Goal: Task Accomplishment & Management: Manage account settings

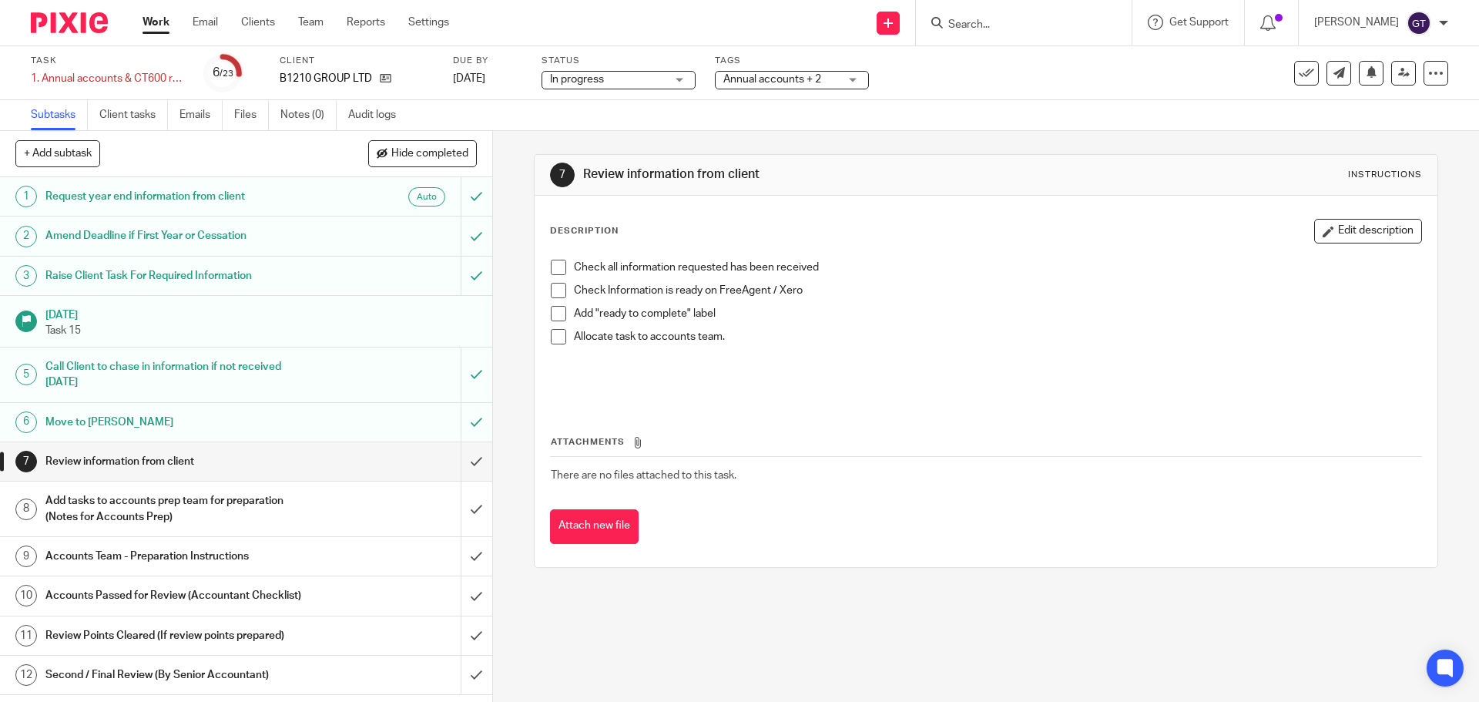
click at [132, 199] on h1 "Request year end information from client" at bounding box center [178, 196] width 266 height 23
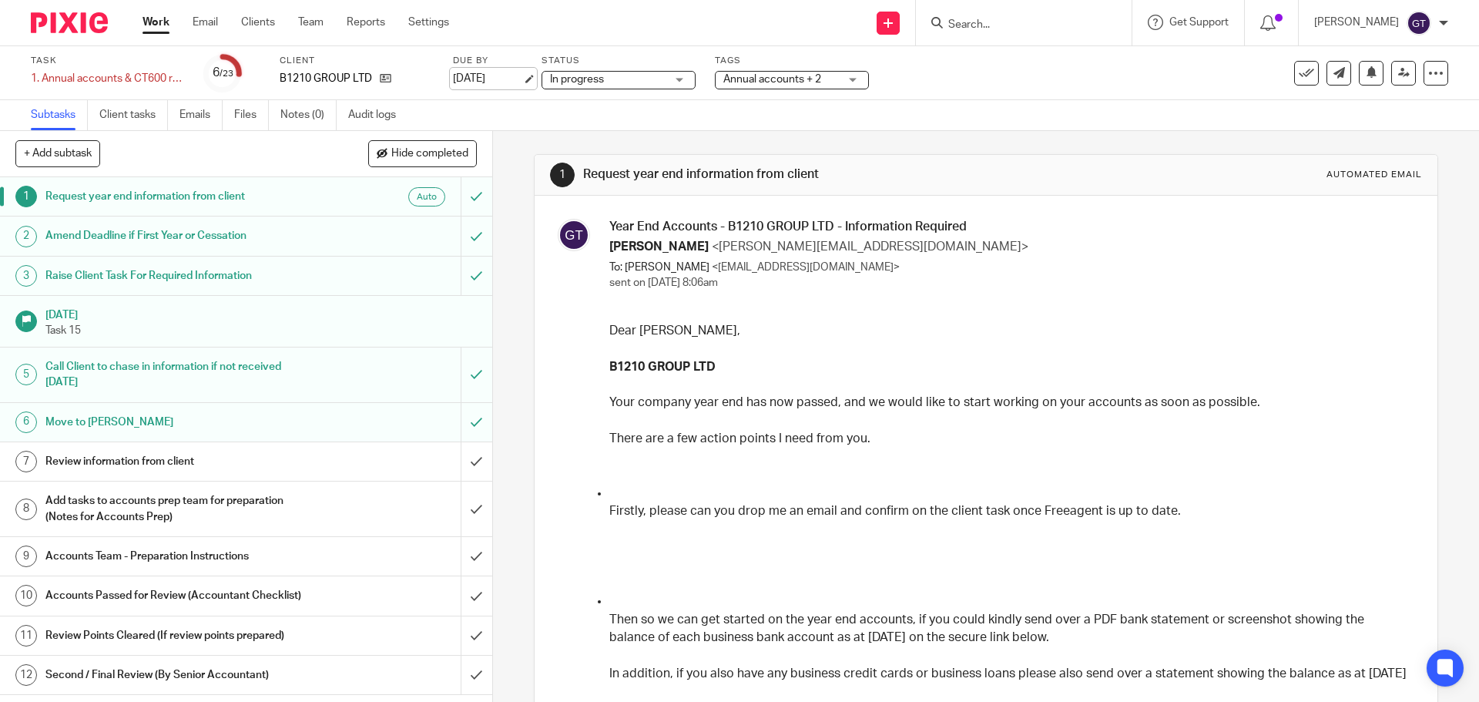
click at [489, 75] on link "[DATE]" at bounding box center [487, 79] width 69 height 16
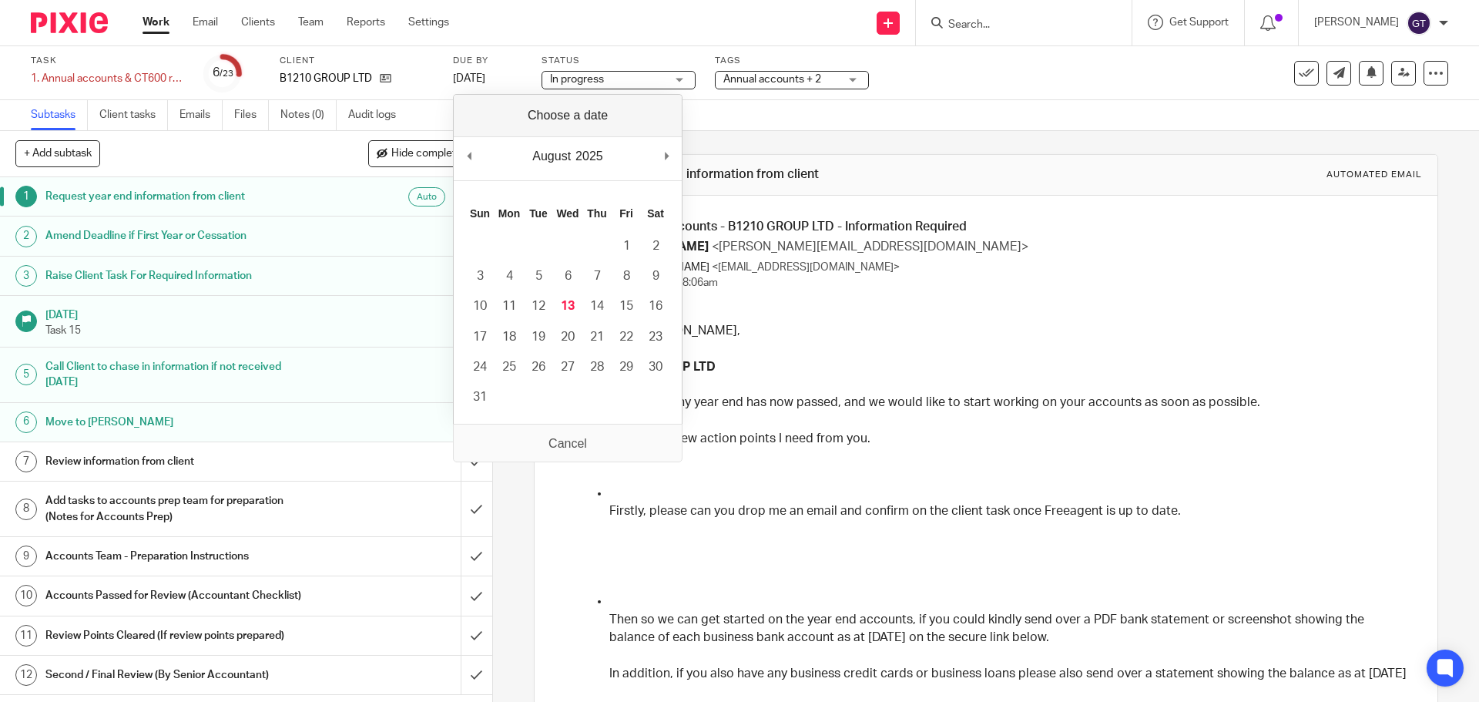
click at [220, 230] on h1 "Amend Deadline if First Year or Cessation" at bounding box center [178, 235] width 266 height 23
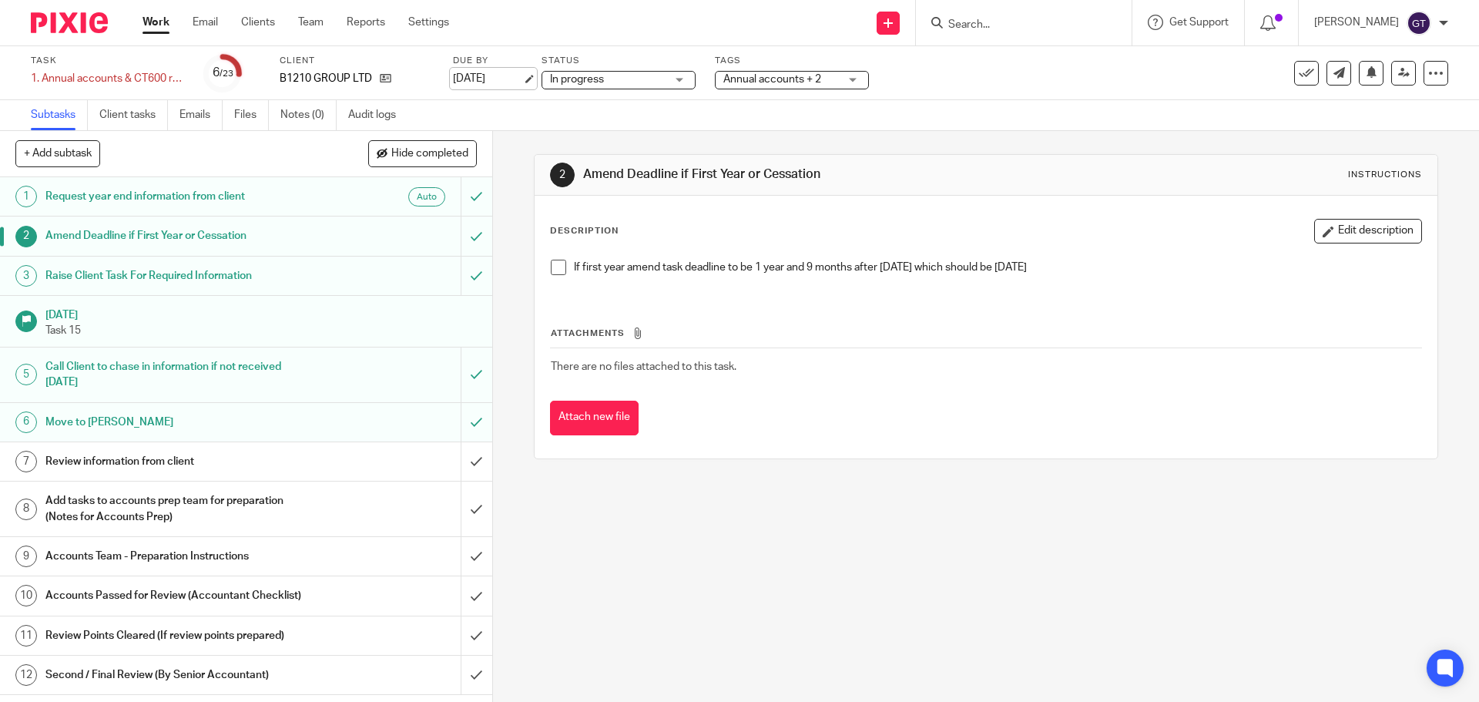
click at [522, 76] on link "[DATE]" at bounding box center [487, 79] width 69 height 16
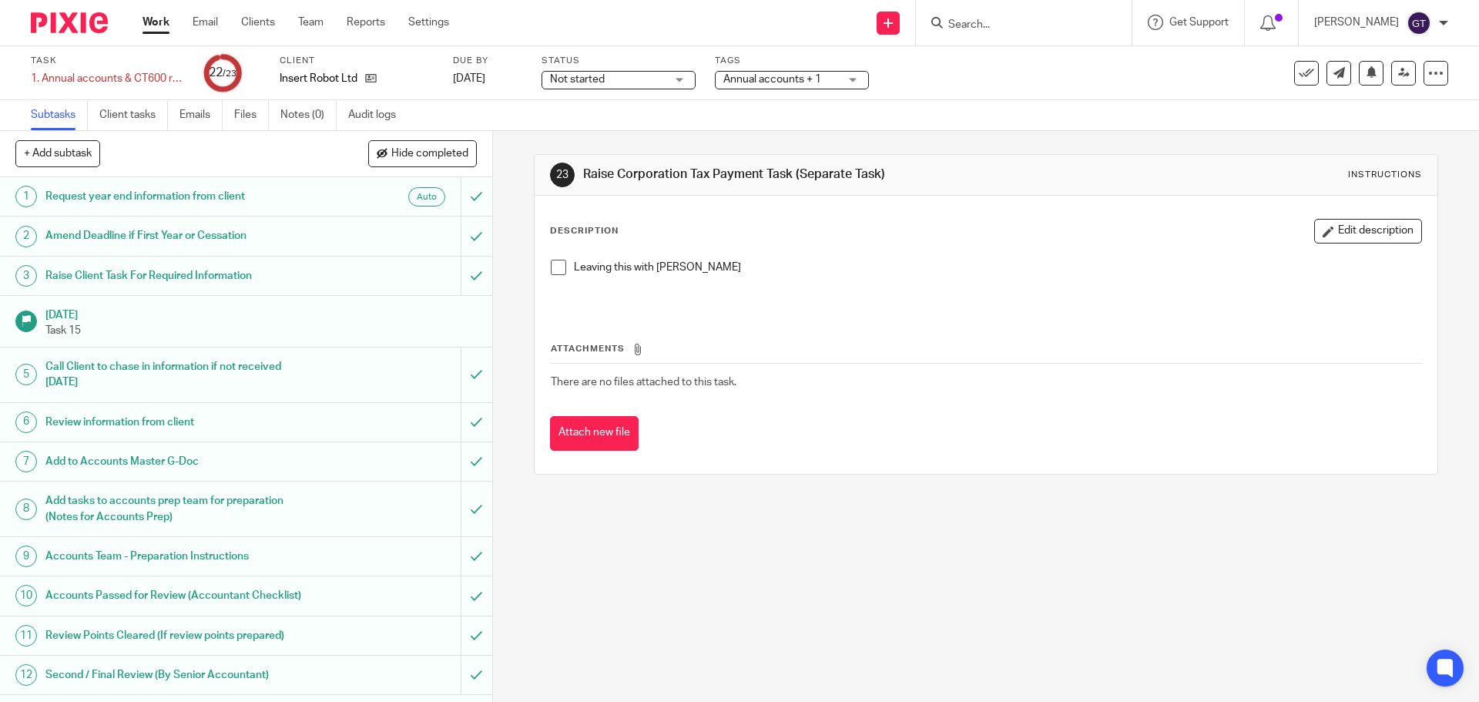
click at [270, 190] on h1 "Request year end information from client" at bounding box center [178, 196] width 266 height 23
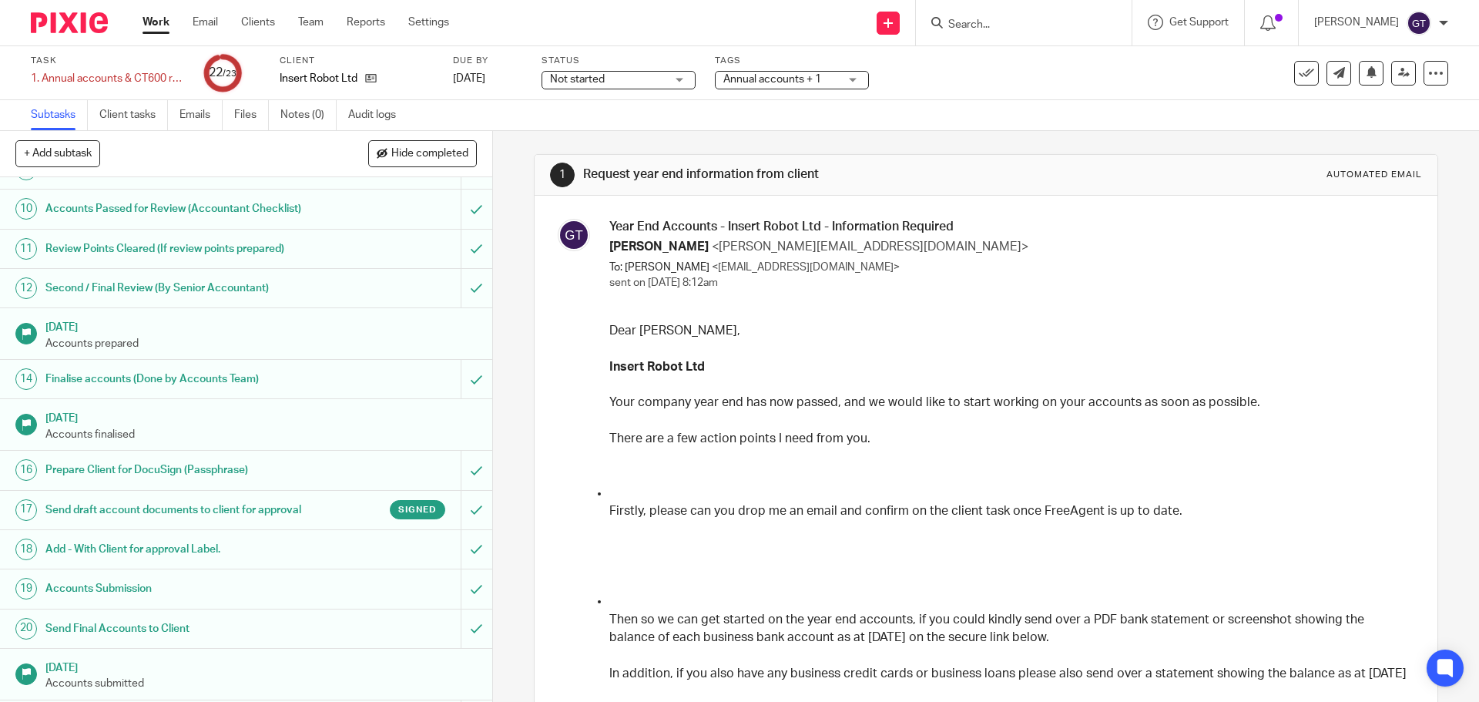
scroll to position [495, 0]
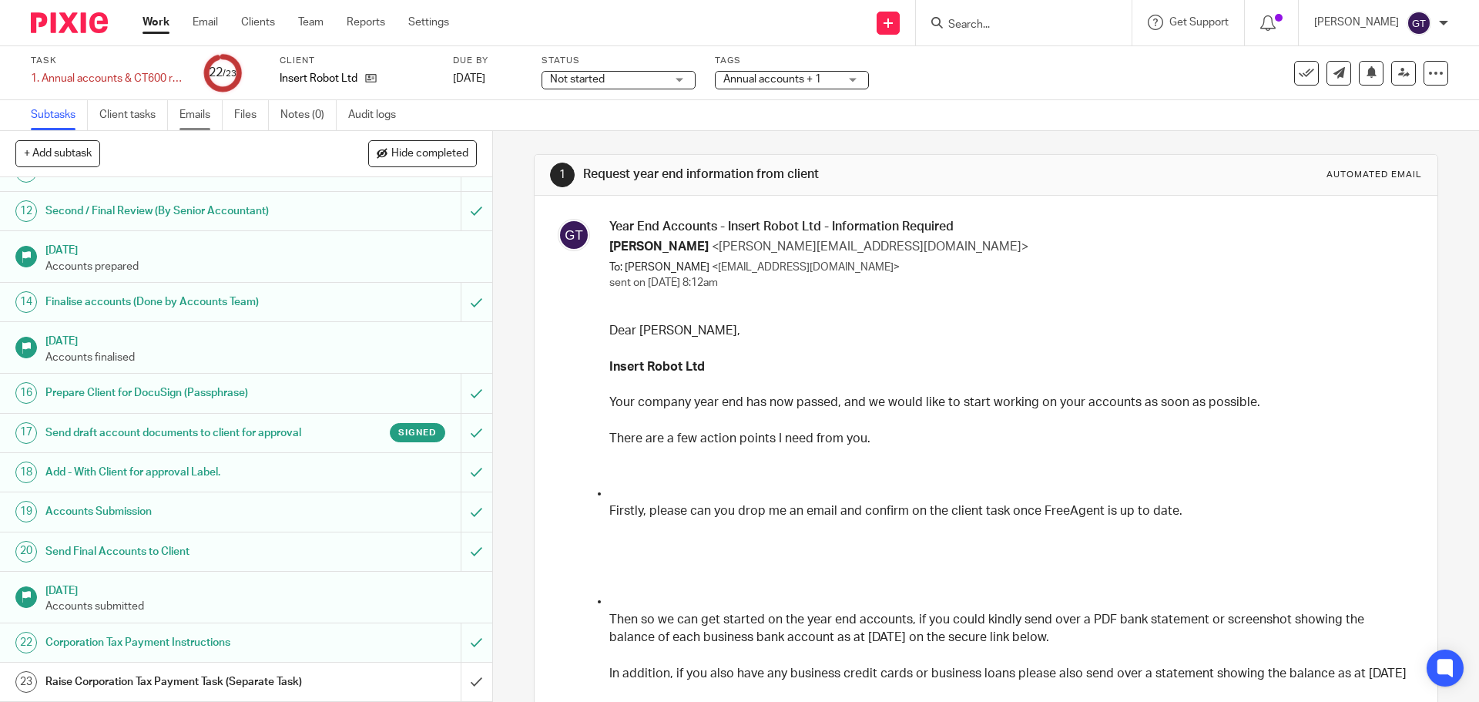
click at [203, 106] on link "Emails" at bounding box center [200, 115] width 43 height 30
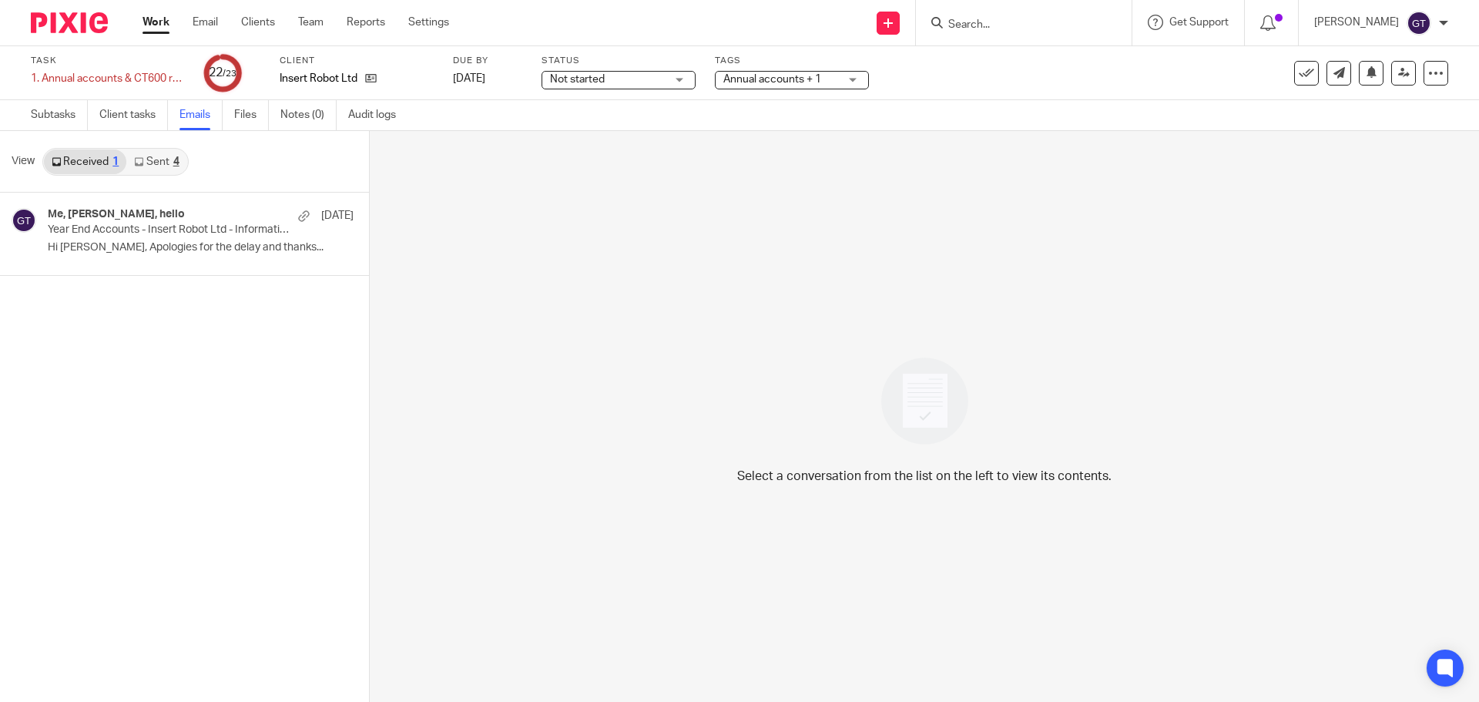
click at [145, 153] on link "Sent 4" at bounding box center [156, 161] width 60 height 25
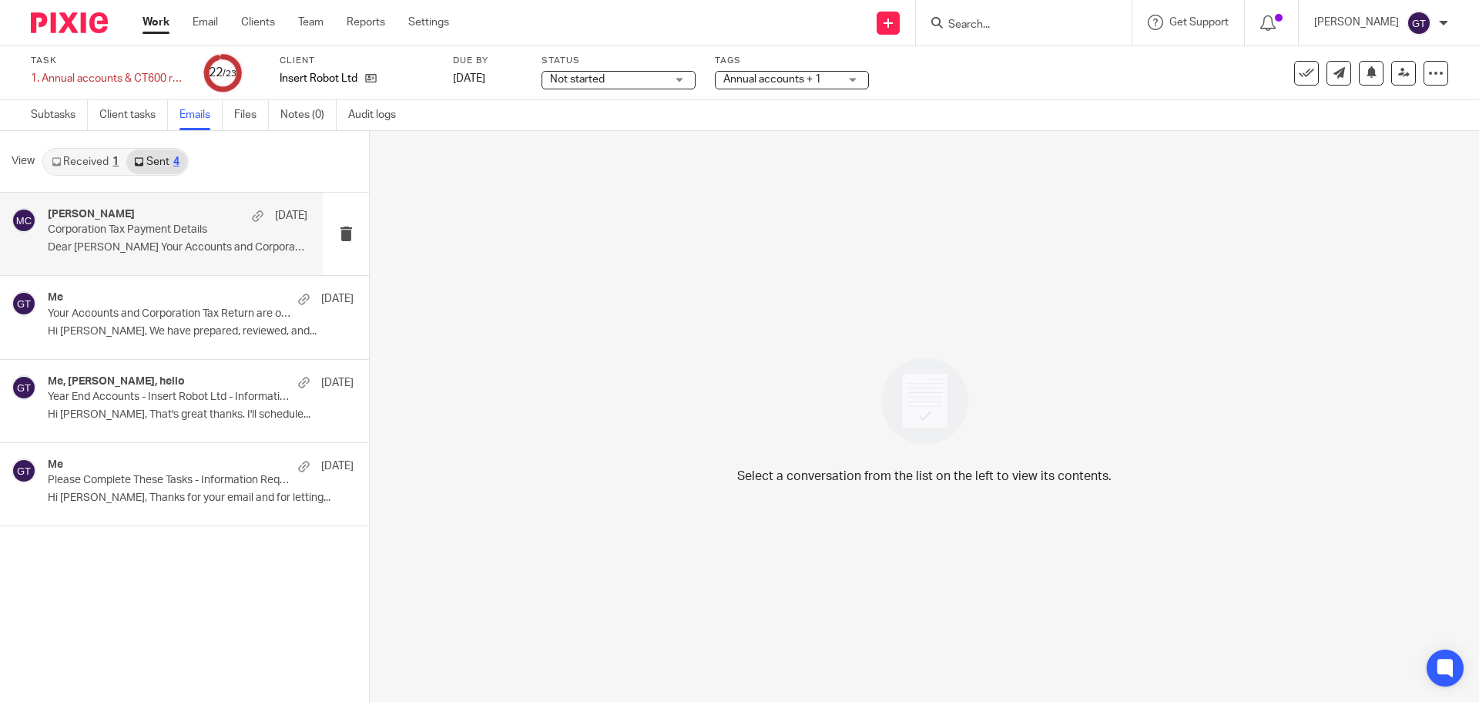
click at [160, 247] on p "Dear Alex Your Accounts and Corporation Tax..." at bounding box center [178, 247] width 260 height 13
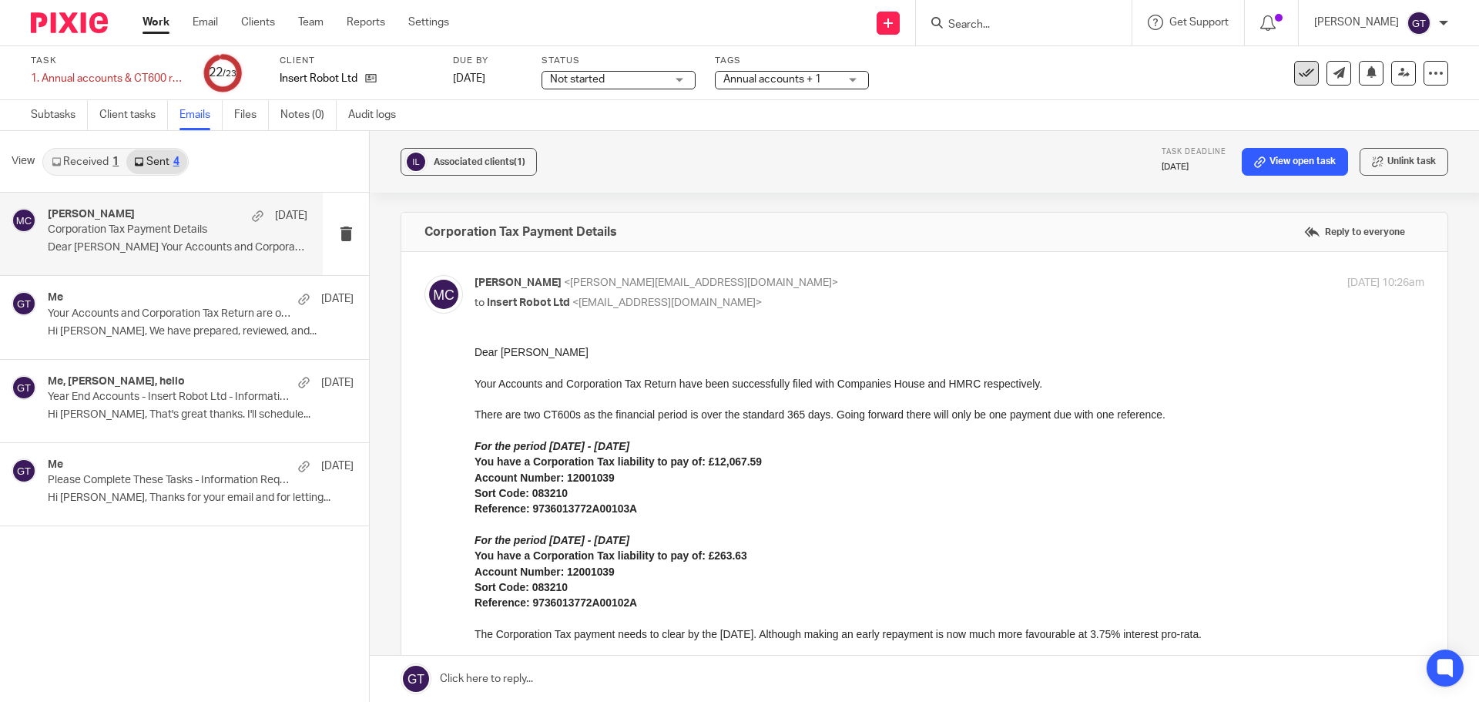
click at [1299, 78] on icon at bounding box center [1306, 72] width 15 height 15
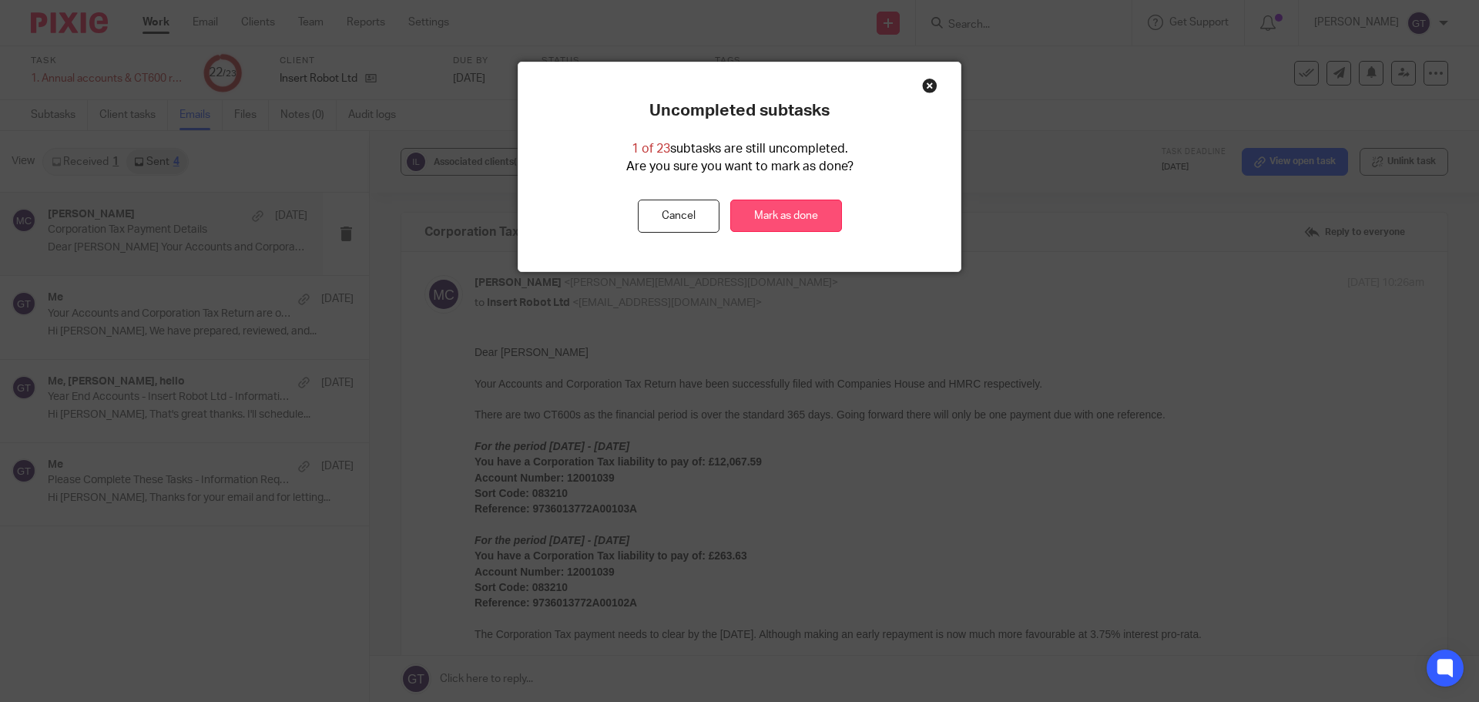
click at [791, 220] on link "Mark as done" at bounding box center [786, 215] width 112 height 33
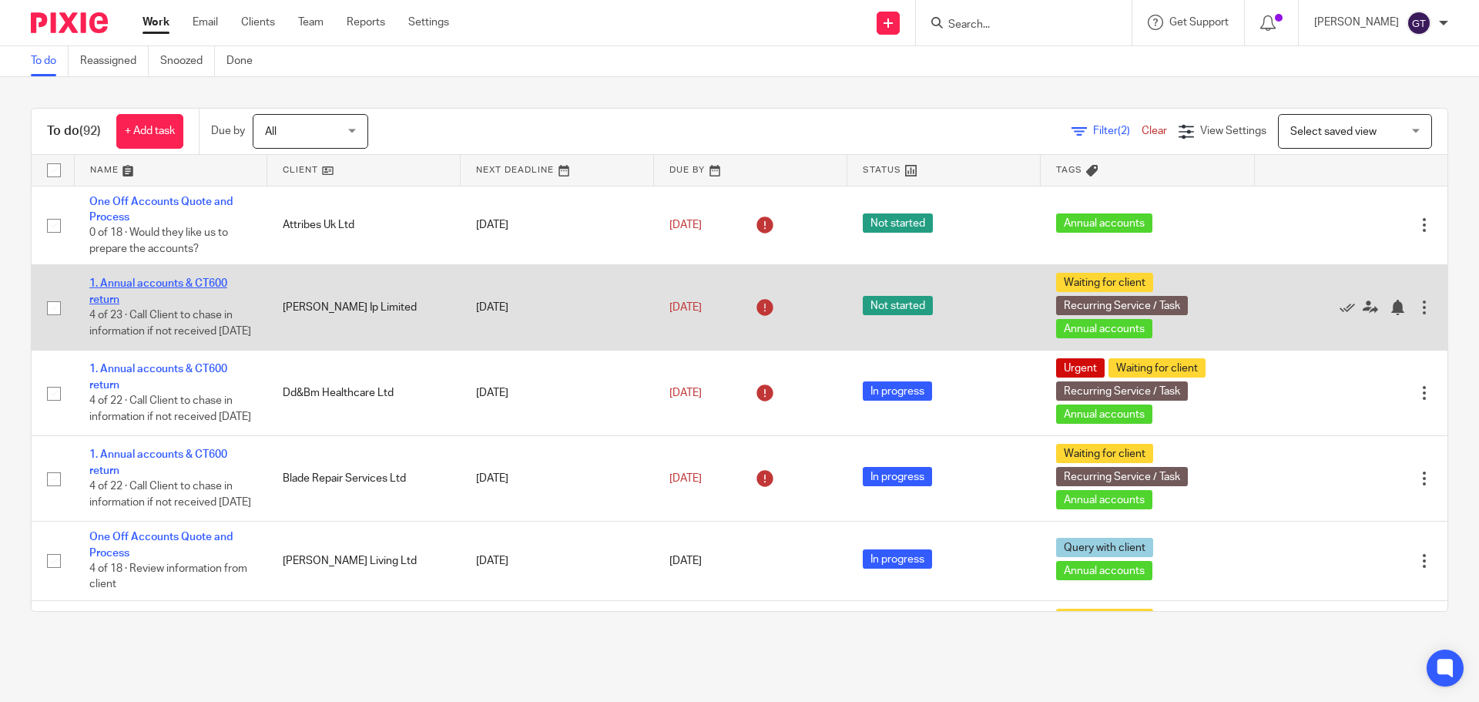
click at [116, 280] on link "1. Annual accounts & CT600 return" at bounding box center [158, 291] width 138 height 26
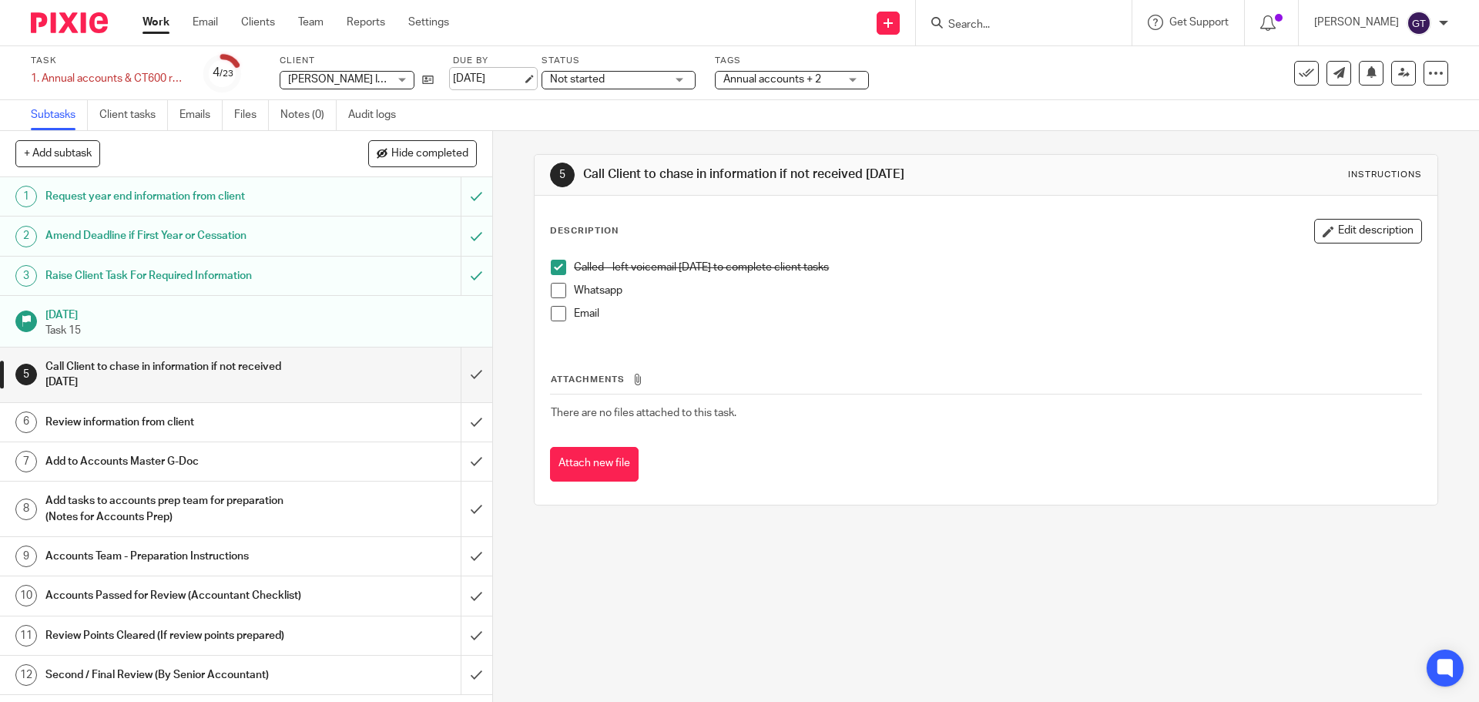
click at [496, 78] on link "[DATE]" at bounding box center [487, 79] width 69 height 16
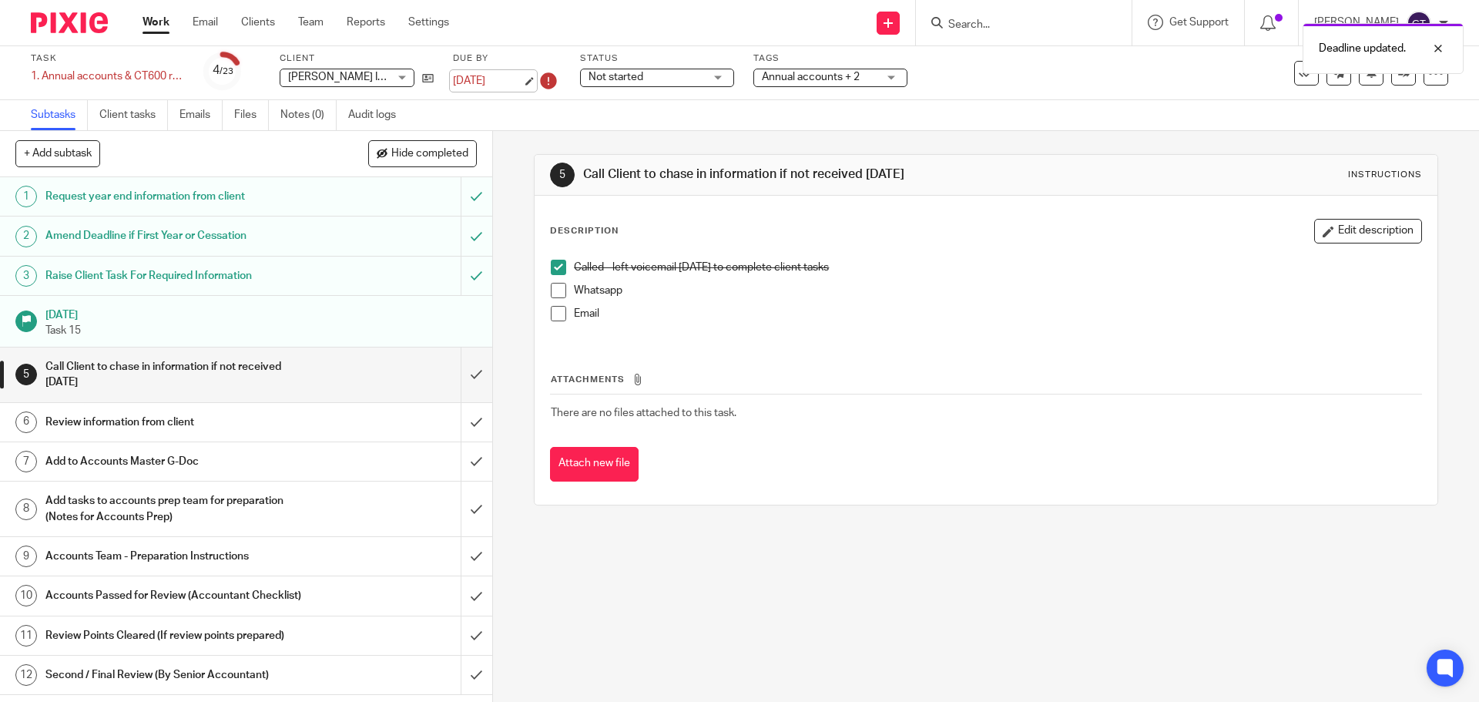
click at [505, 82] on link "29 Oct 2025" at bounding box center [487, 81] width 69 height 16
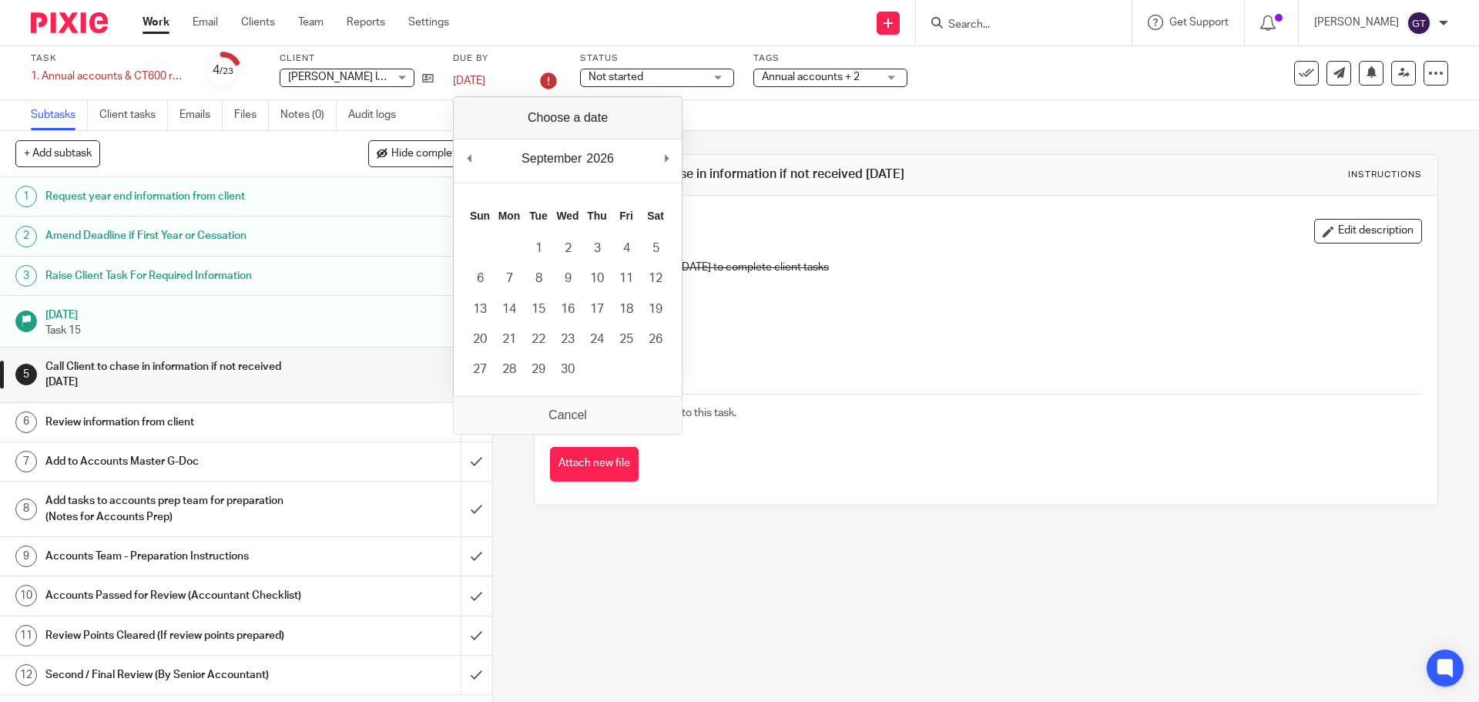
click at [812, 127] on div "Subtasks Client tasks Emails Files Notes (0) Audit logs" at bounding box center [739, 115] width 1479 height 31
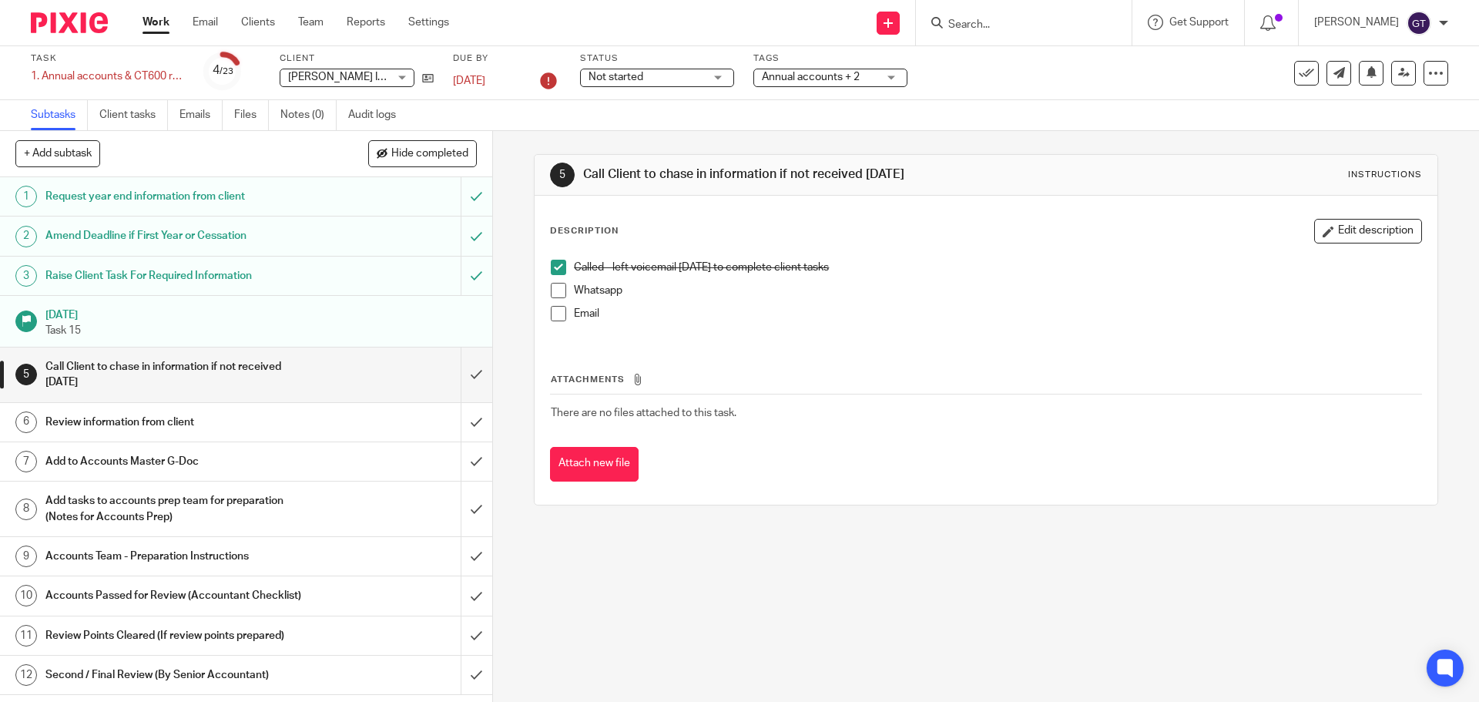
click at [536, 129] on div "Subtasks Client tasks Emails Files Notes (0) Audit logs" at bounding box center [739, 115] width 1479 height 31
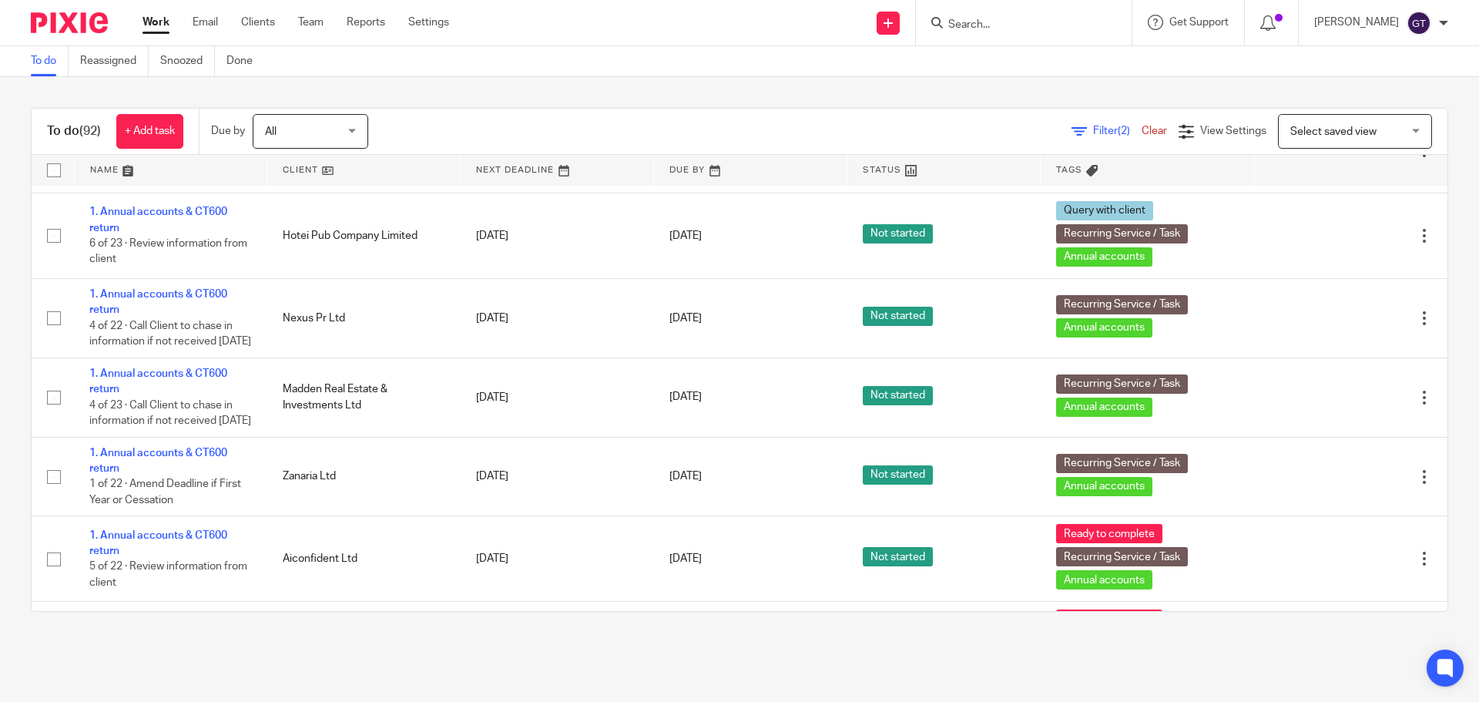
scroll to position [6610, 0]
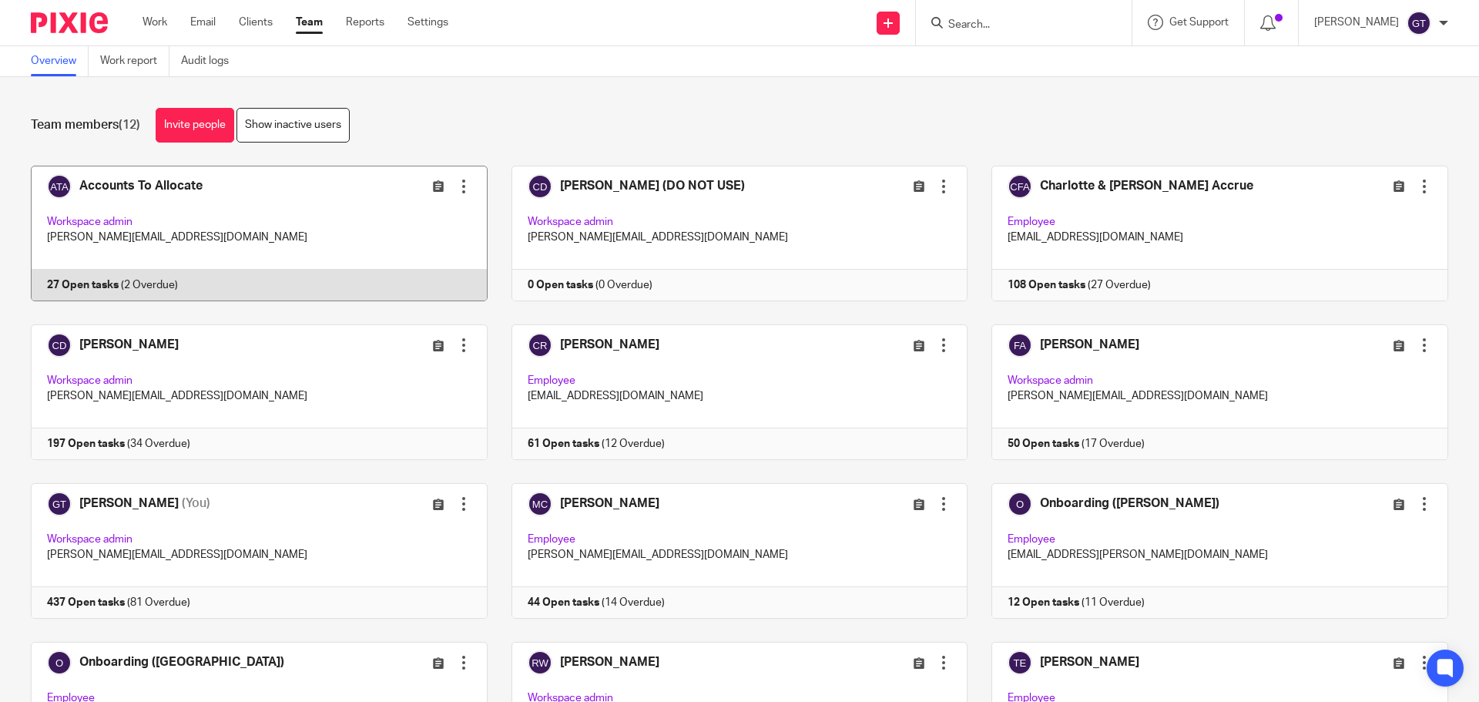
click at [126, 186] on link at bounding box center [247, 234] width 481 height 136
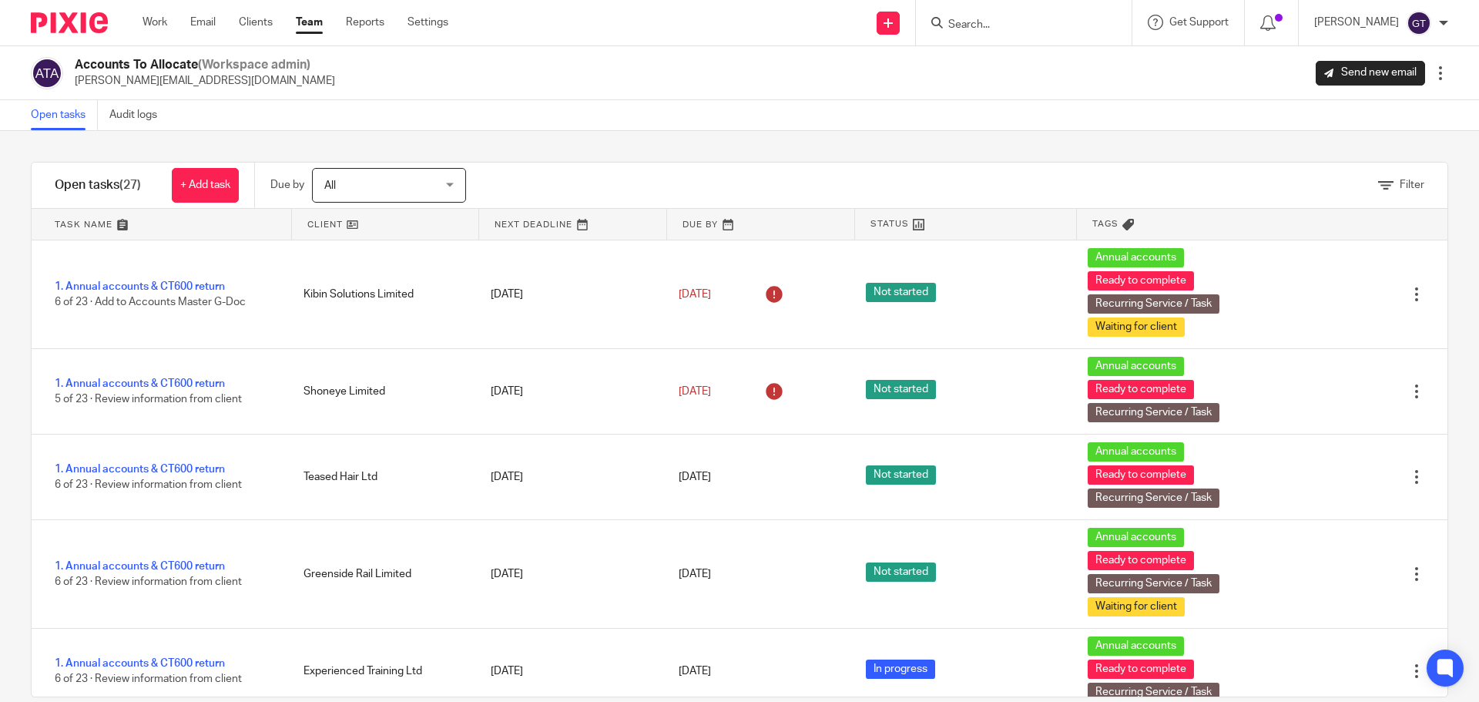
click at [322, 18] on link "Team" at bounding box center [309, 22] width 27 height 15
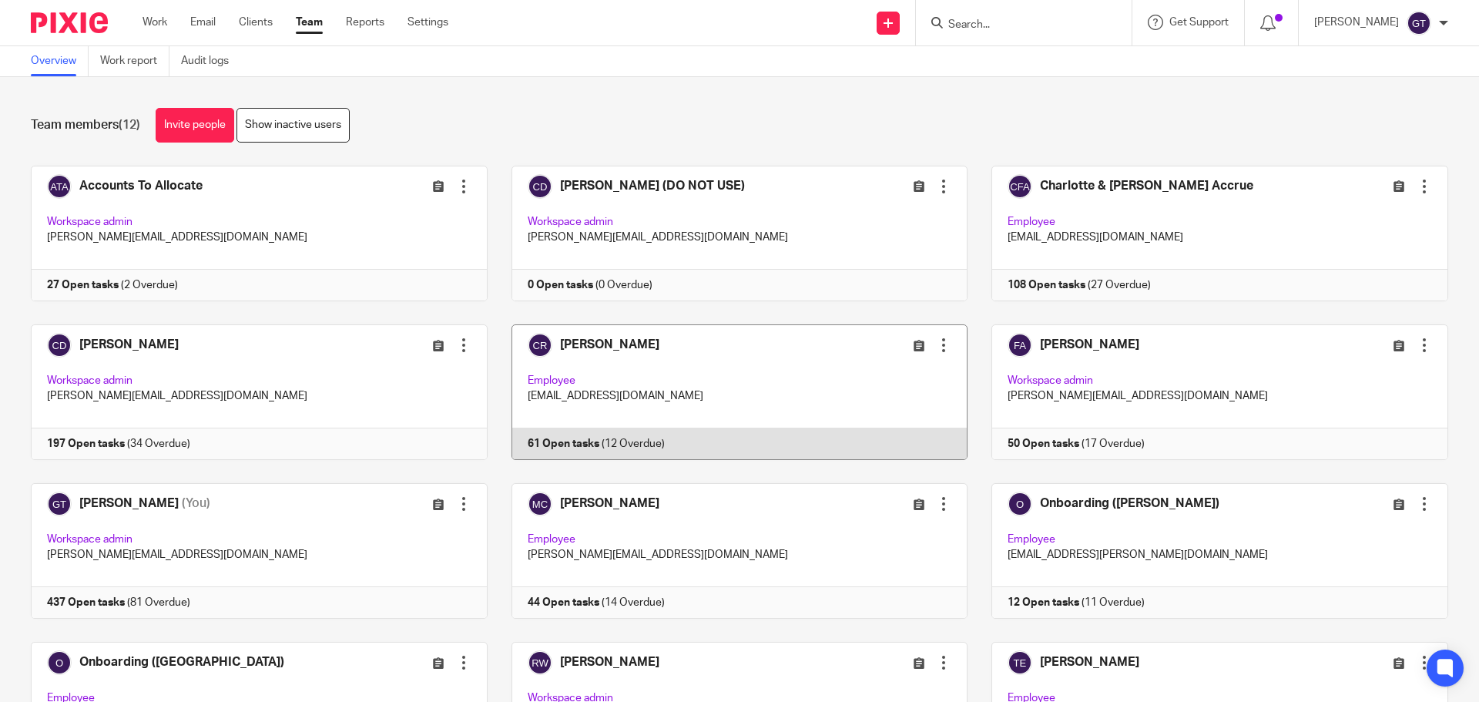
click at [652, 348] on link at bounding box center [728, 392] width 481 height 136
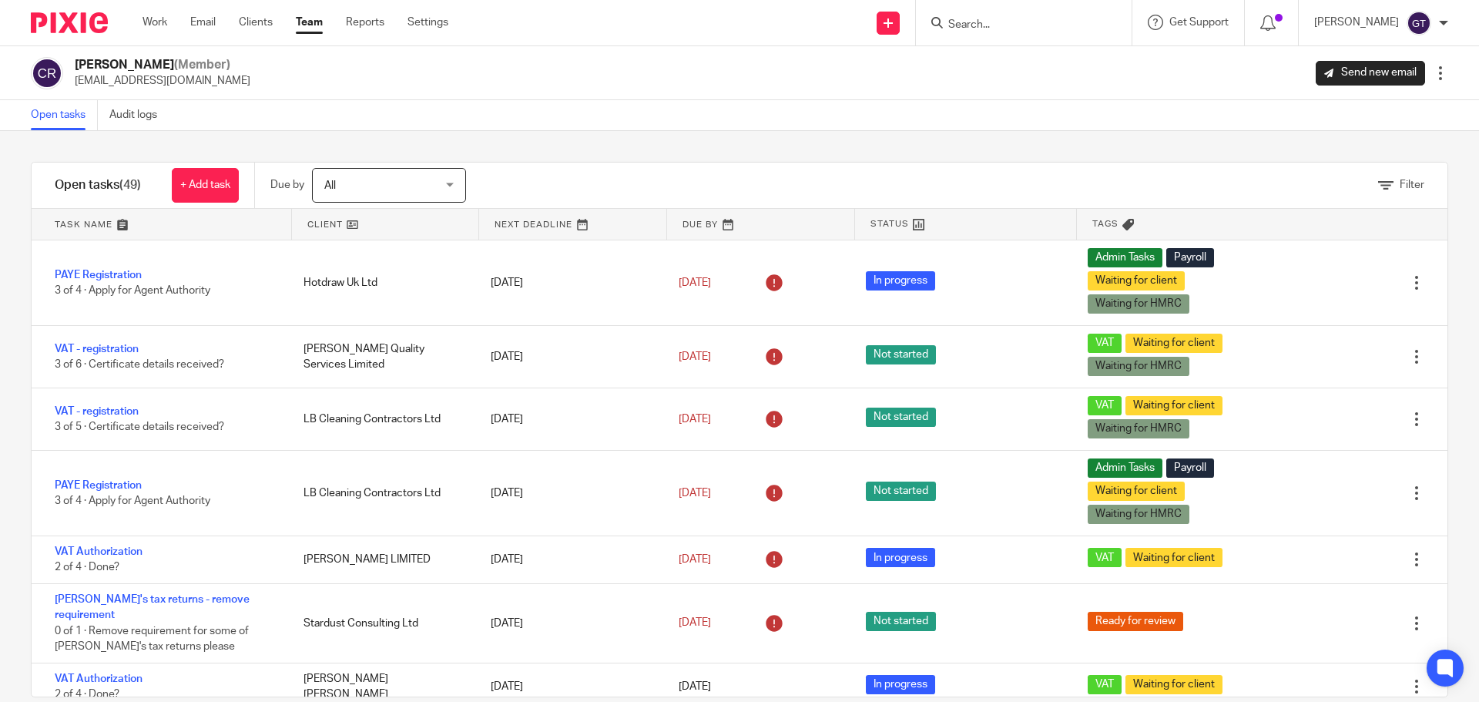
click at [318, 25] on link "Team" at bounding box center [309, 22] width 27 height 15
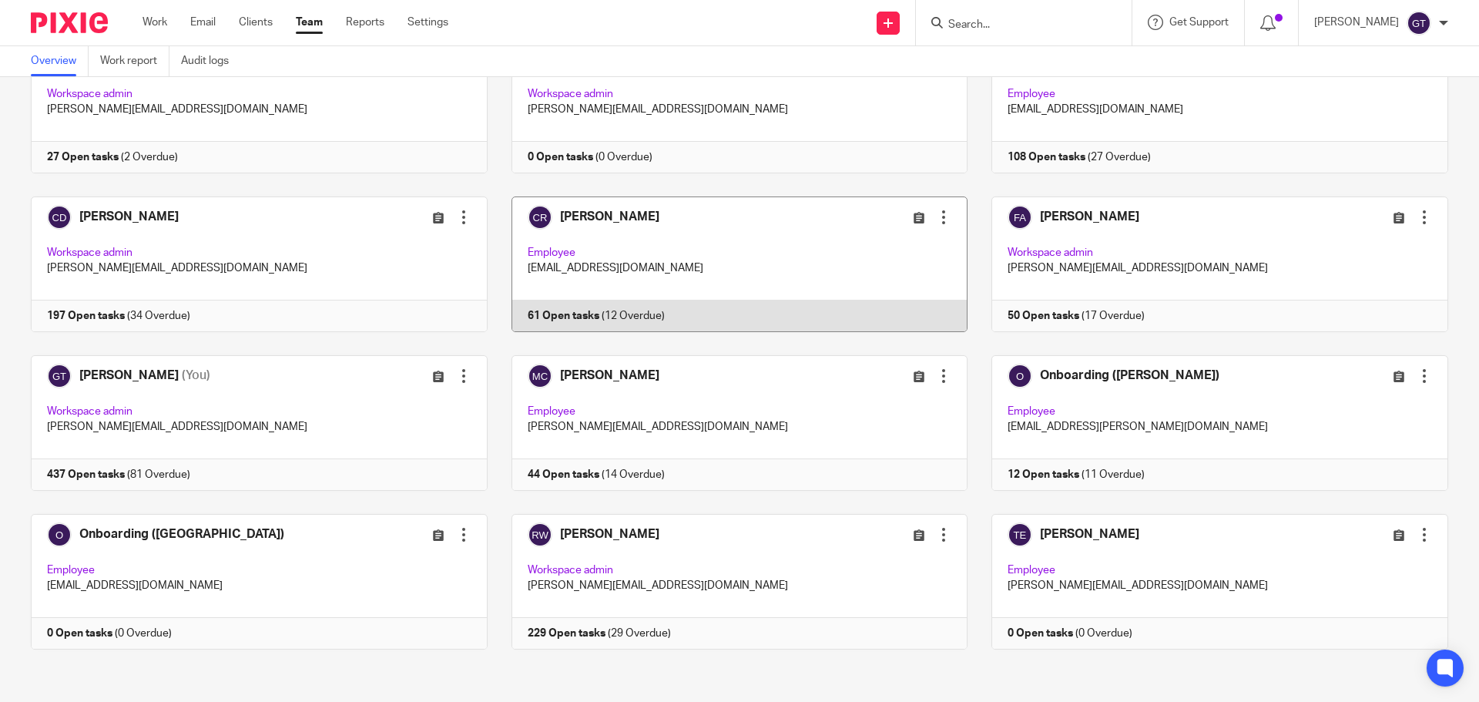
scroll to position [129, 0]
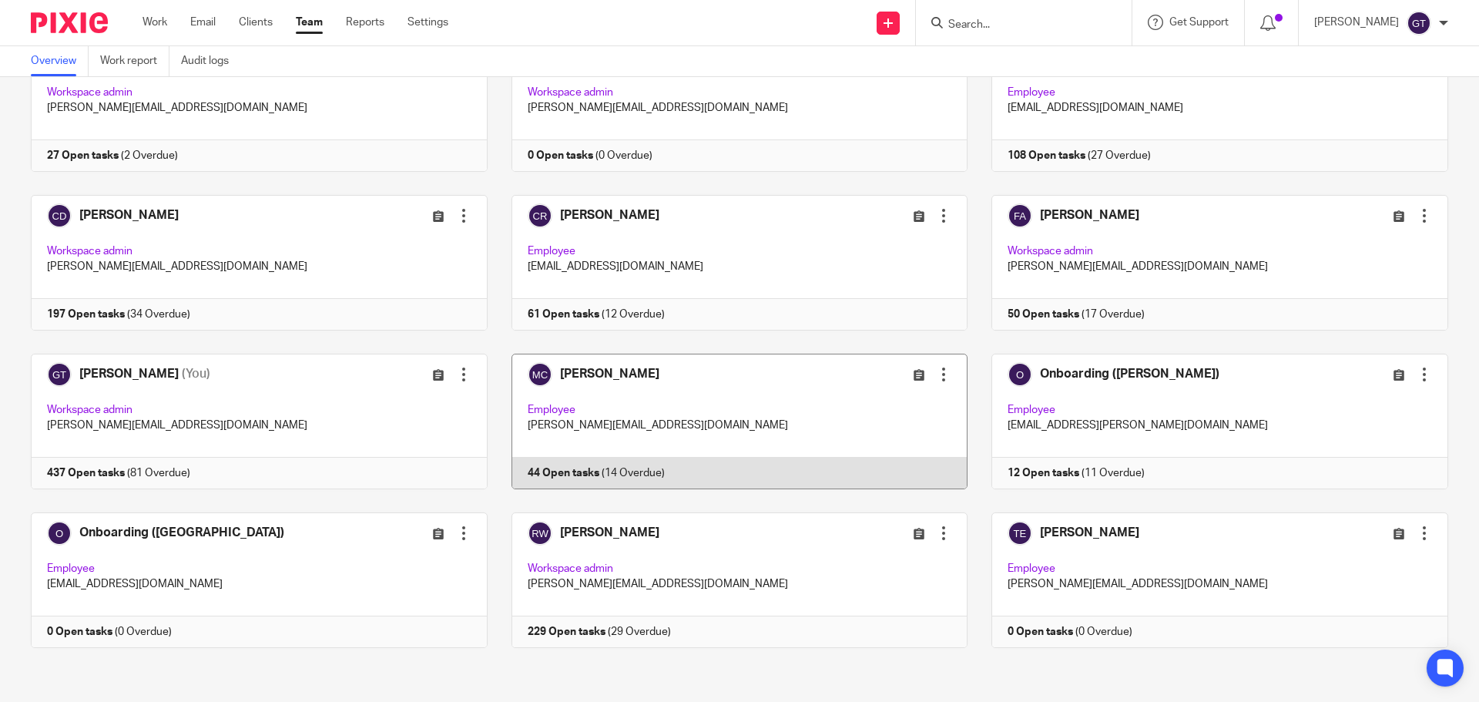
click at [608, 466] on link at bounding box center [728, 422] width 481 height 136
